Goal: Book appointment/travel/reservation

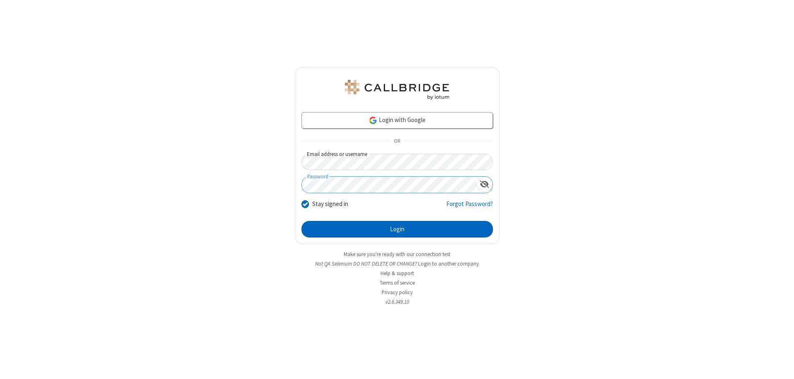
click at [397, 229] on button "Login" at bounding box center [398, 229] width 192 height 17
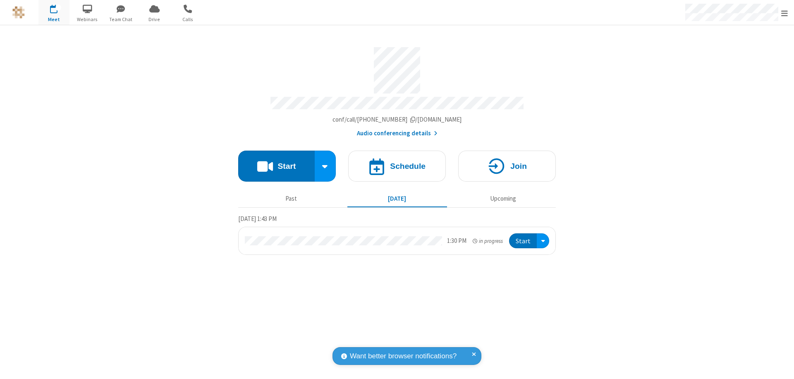
click at [785, 13] on span "Open menu" at bounding box center [784, 13] width 7 height 8
click at [54, 12] on span "button" at bounding box center [53, 9] width 31 height 14
click at [397, 162] on h4 "Schedule" at bounding box center [408, 166] width 36 height 8
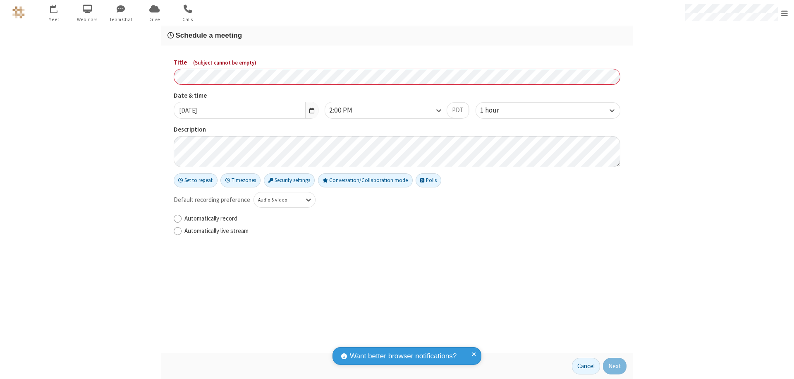
click at [397, 35] on h3 "Schedule a meeting" at bounding box center [397, 35] width 459 height 8
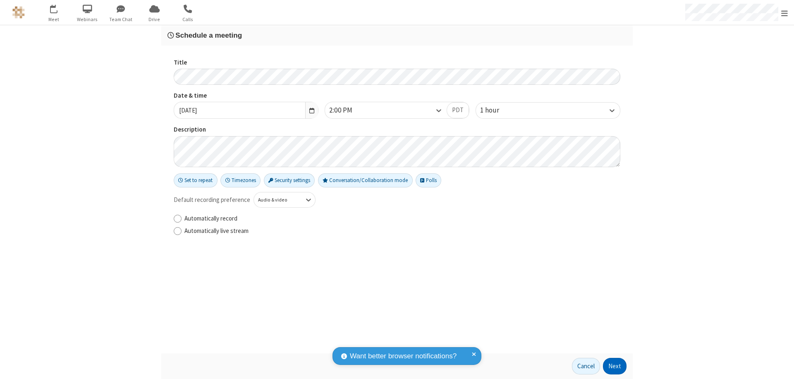
click at [615, 366] on button "Next" at bounding box center [615, 366] width 24 height 17
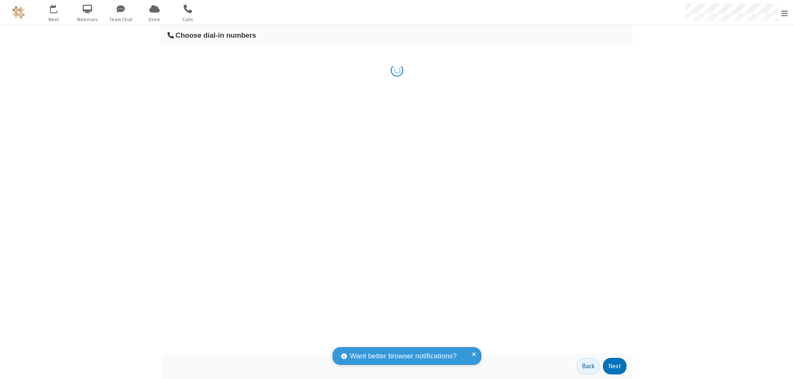
click at [615, 366] on button "Next" at bounding box center [615, 366] width 24 height 17
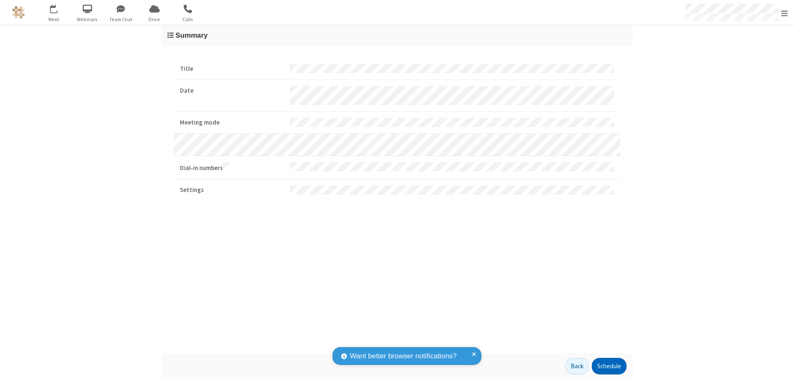
click at [609, 366] on button "Schedule" at bounding box center [609, 366] width 35 height 17
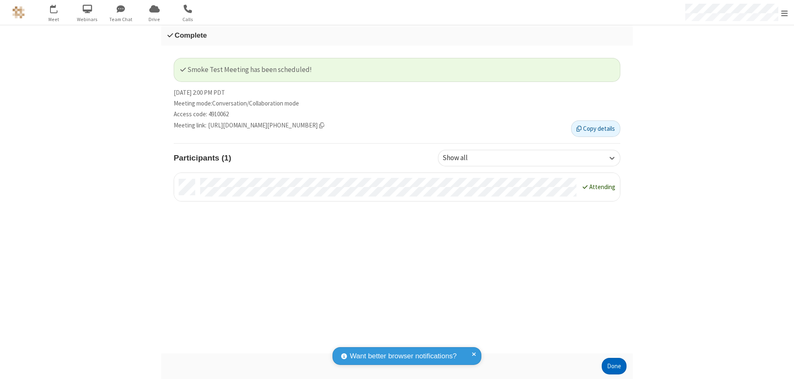
click at [614, 366] on button "Done" at bounding box center [614, 366] width 25 height 17
